Goal: Check status: Check status

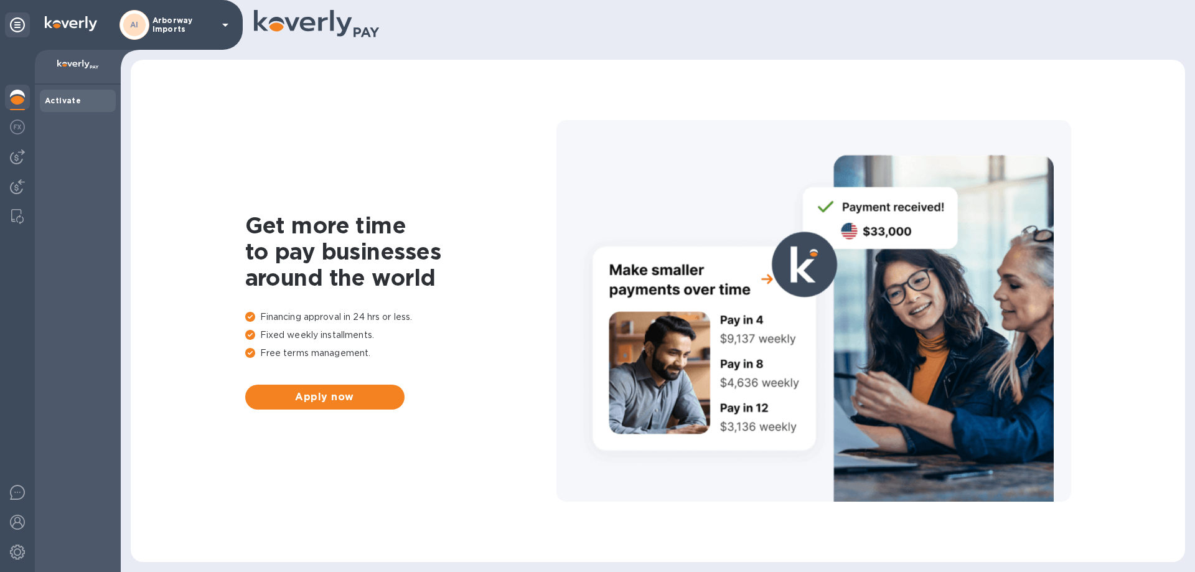
click at [140, 38] on div "AI" at bounding box center [134, 25] width 30 height 30
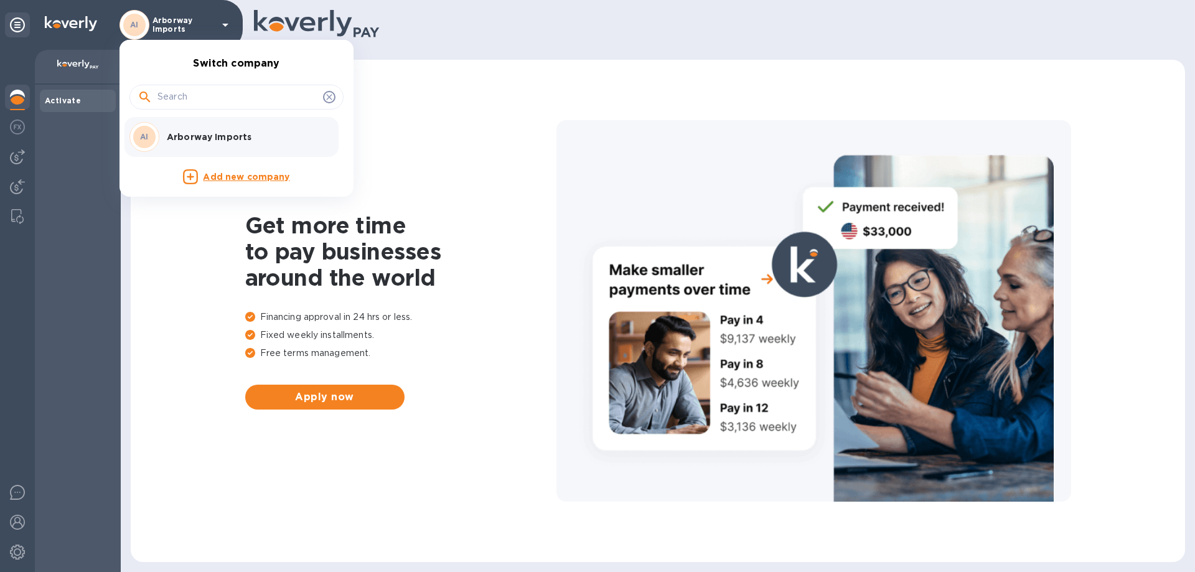
click at [191, 137] on p "Arborway Imports" at bounding box center [245, 137] width 157 height 12
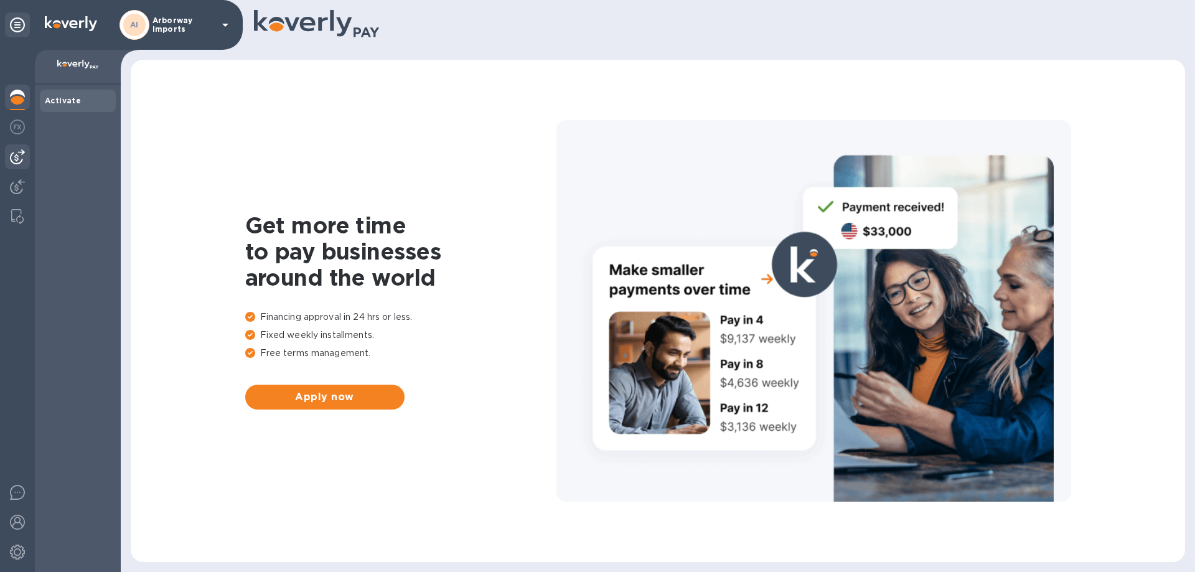
click at [16, 161] on img at bounding box center [17, 156] width 15 height 15
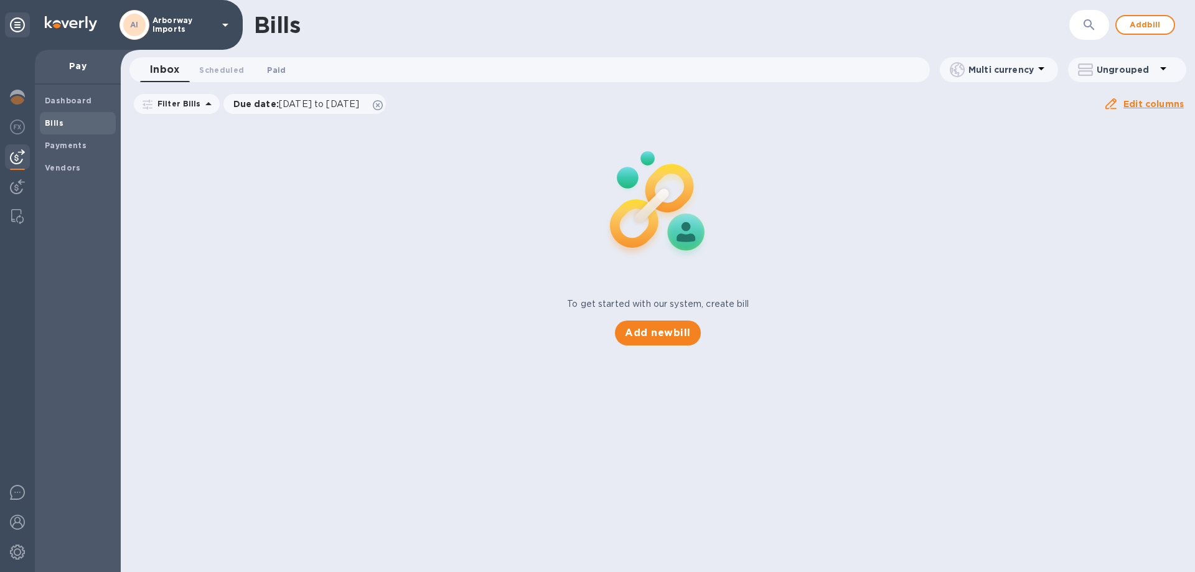
click at [269, 69] on span "Paid 0" at bounding box center [276, 69] width 19 height 13
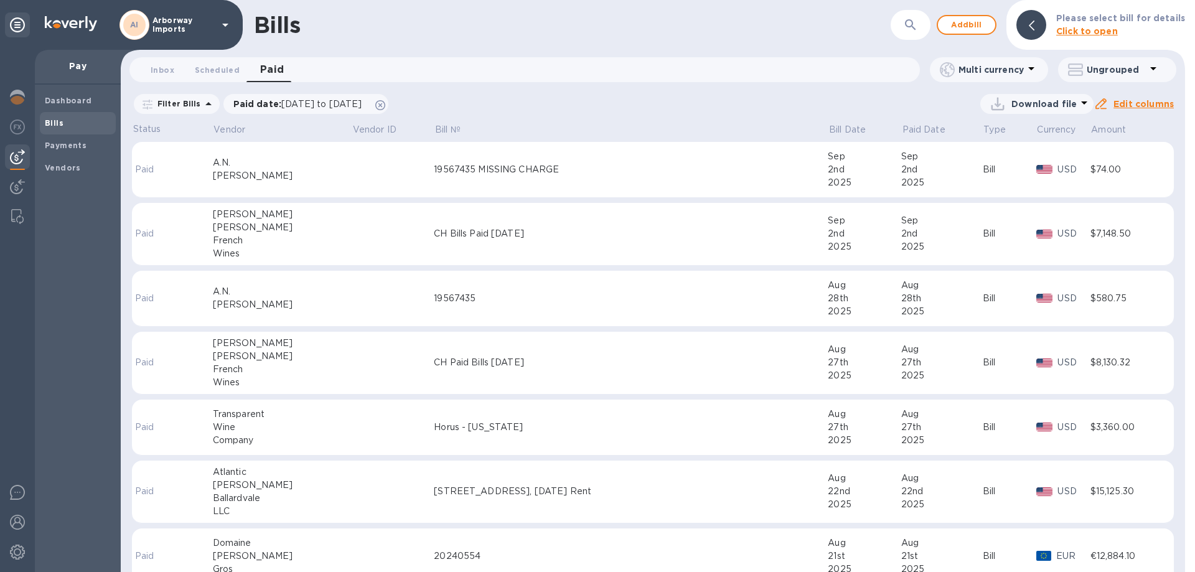
click at [352, 239] on td at bounding box center [393, 234] width 82 height 63
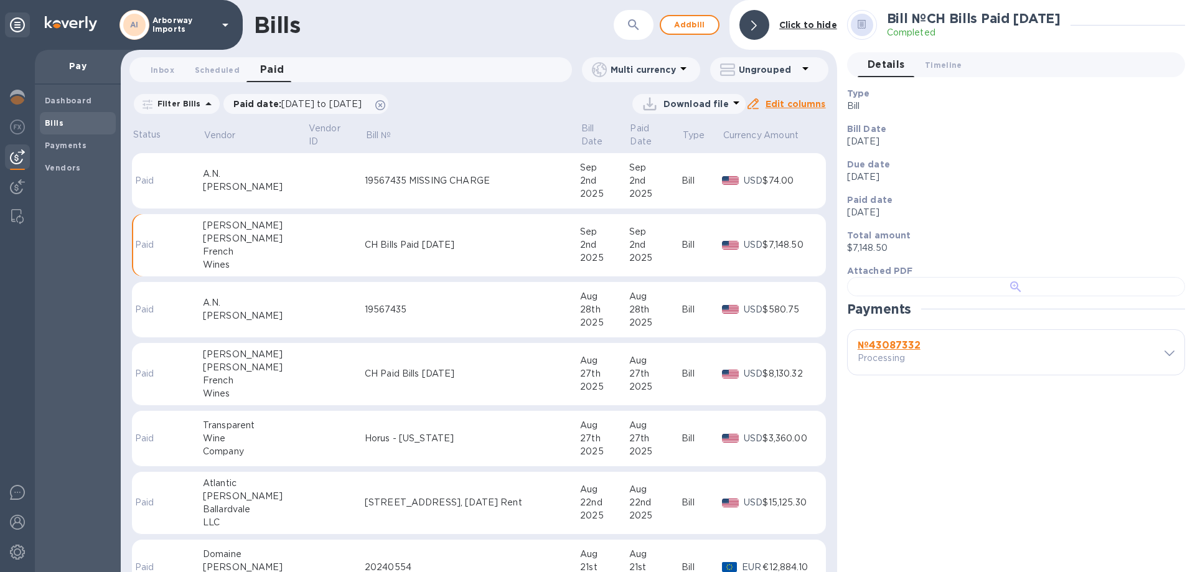
scroll to position [240, 0]
click at [877, 351] on b "№ 43087332" at bounding box center [888, 345] width 63 height 12
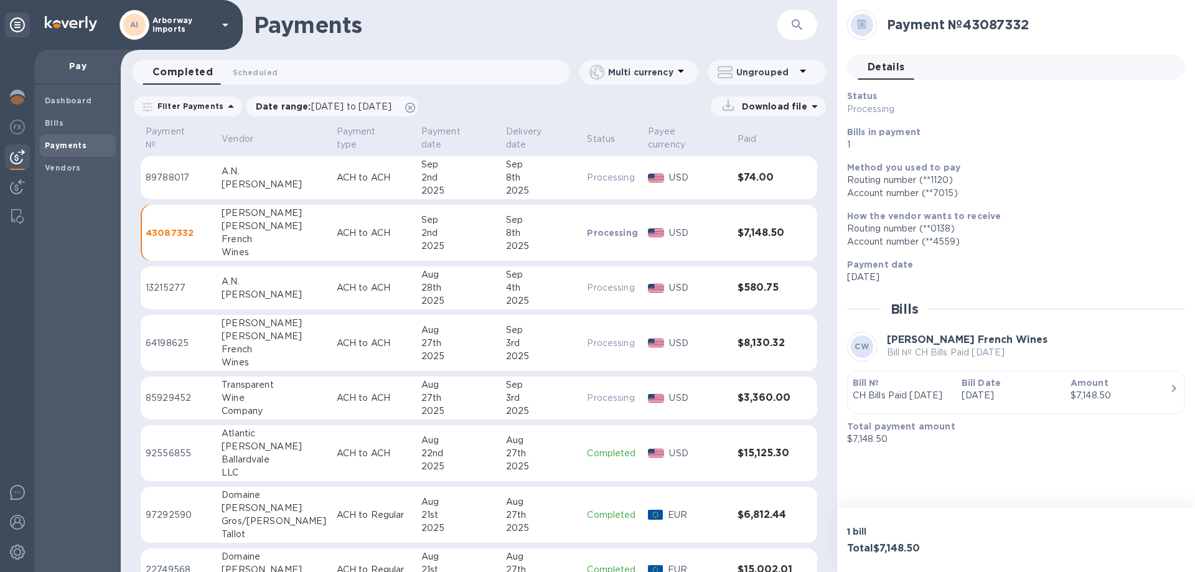
click at [936, 378] on p "Bill №" at bounding box center [901, 382] width 99 height 12
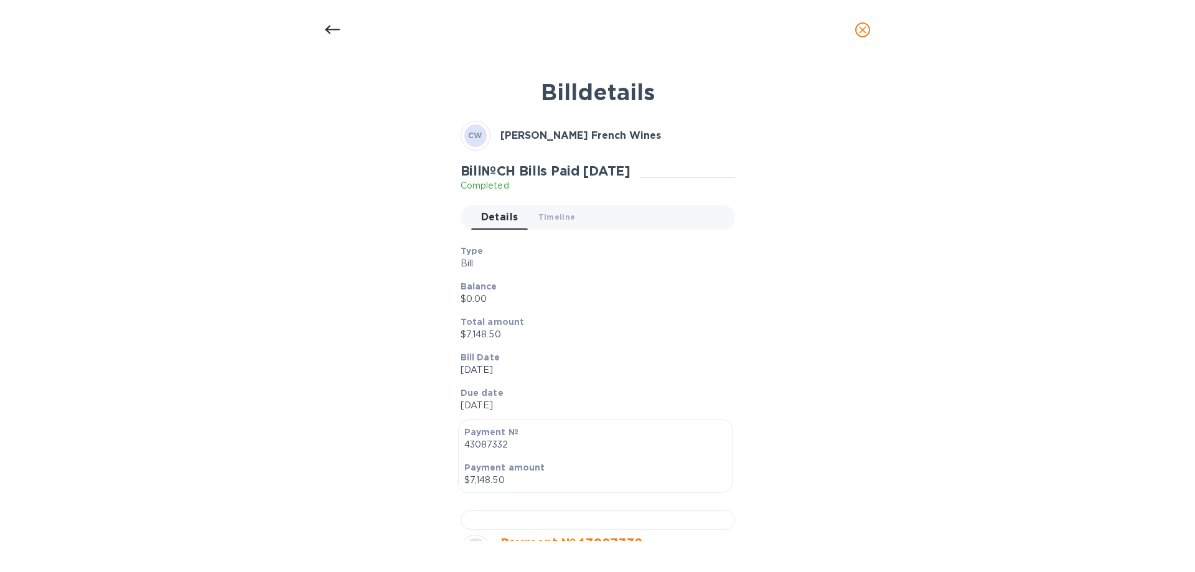
click at [562, 325] on p "Total amount" at bounding box center [592, 321] width 264 height 12
